Goal: Transaction & Acquisition: Download file/media

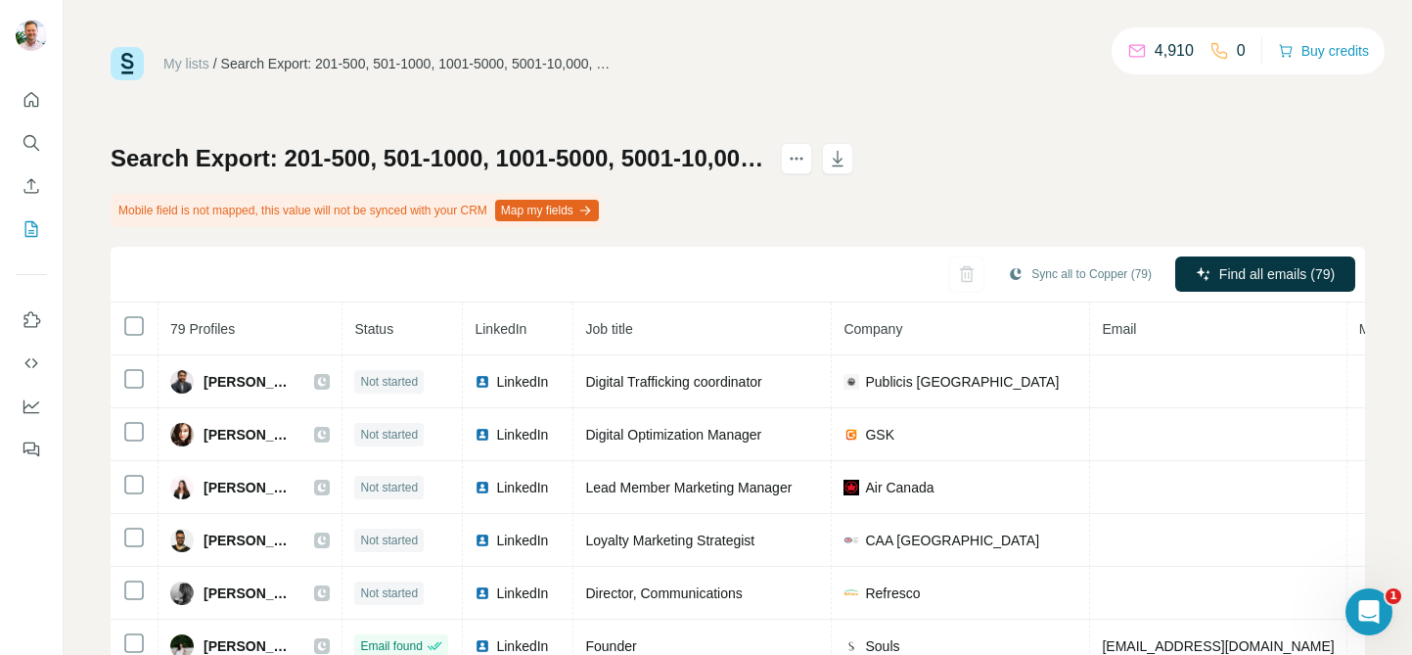
click at [192, 65] on link "My lists" at bounding box center [186, 64] width 46 height 16
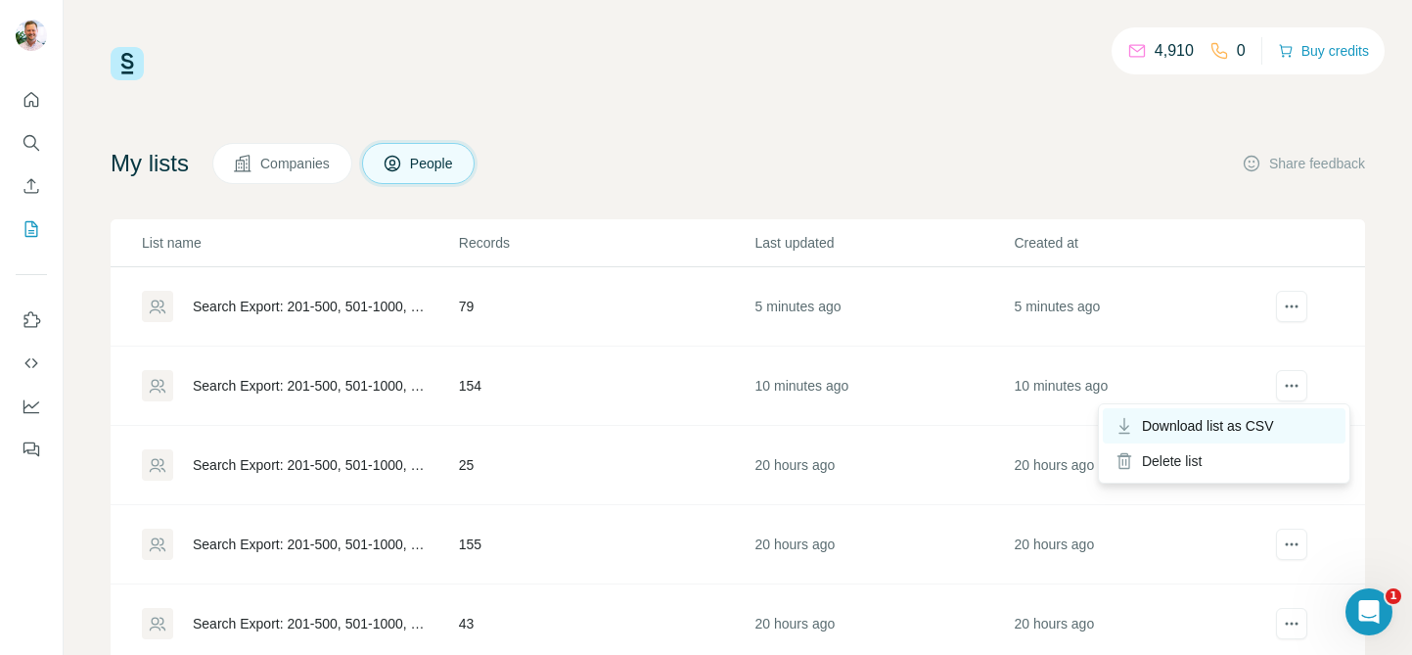
click at [1258, 420] on span "Download list as CSV" at bounding box center [1208, 426] width 132 height 20
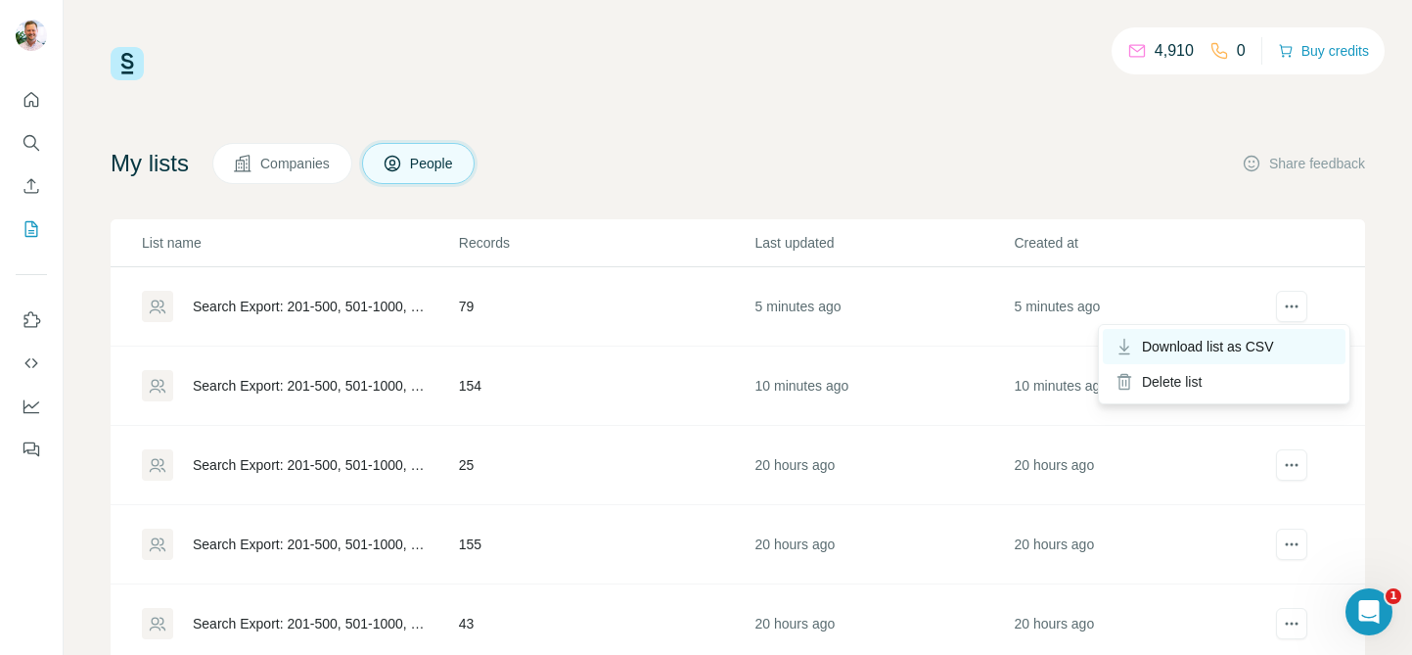
click at [1254, 341] on span "Download list as CSV" at bounding box center [1208, 347] width 132 height 20
click at [1255, 344] on span "Download list as CSV" at bounding box center [1208, 347] width 132 height 20
